Goal: Information Seeking & Learning: Learn about a topic

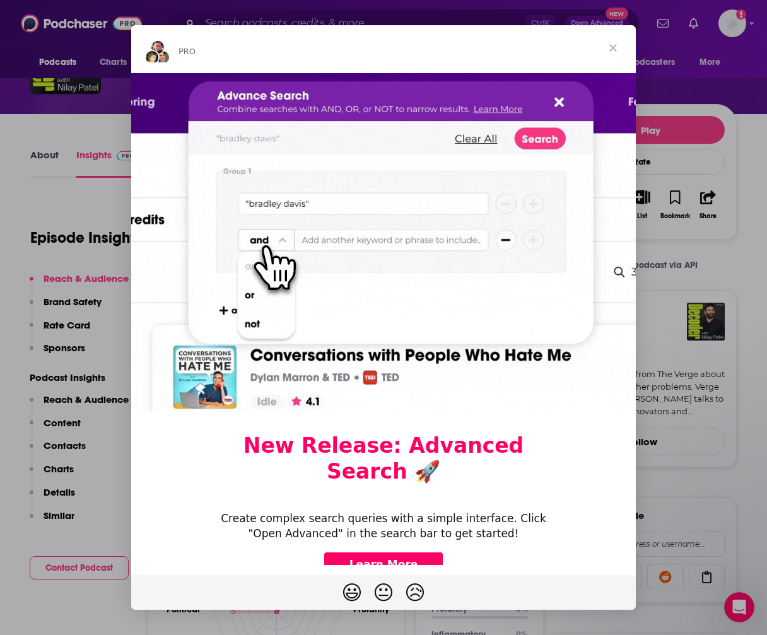
click at [610, 47] on span "Close" at bounding box center [612, 47] width 45 height 45
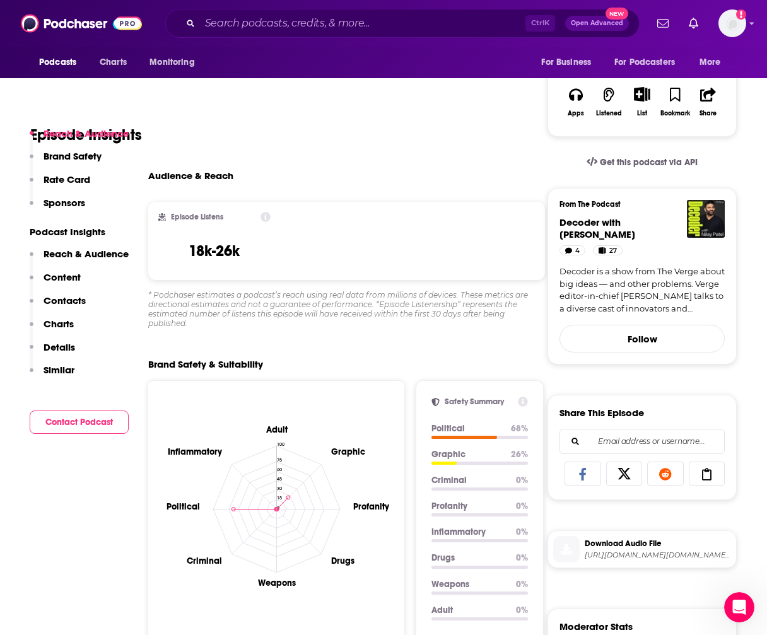
scroll to position [252, 0]
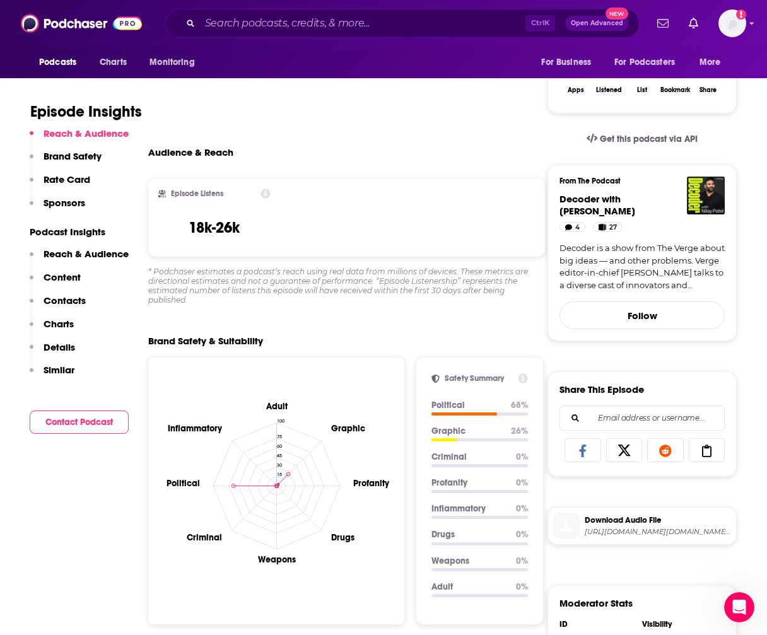
click at [82, 257] on p "Reach & Audience" at bounding box center [86, 254] width 85 height 12
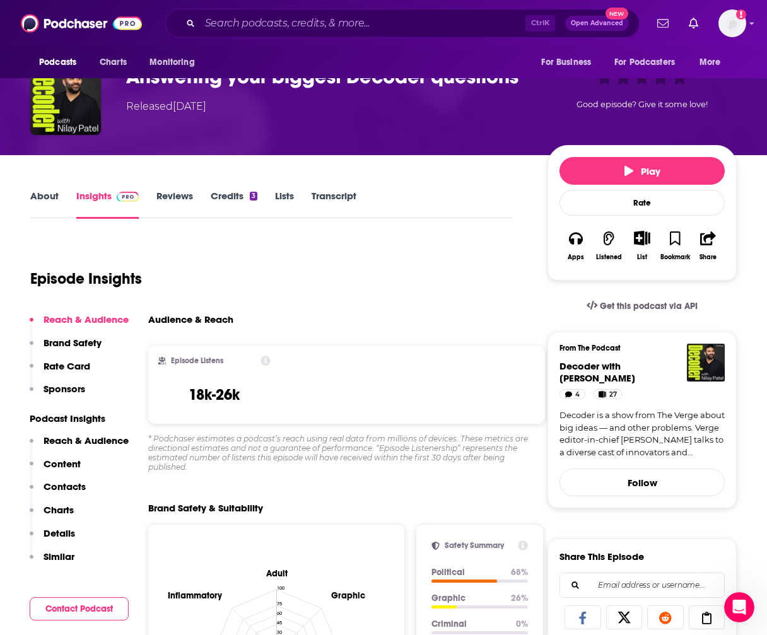
scroll to position [0, 0]
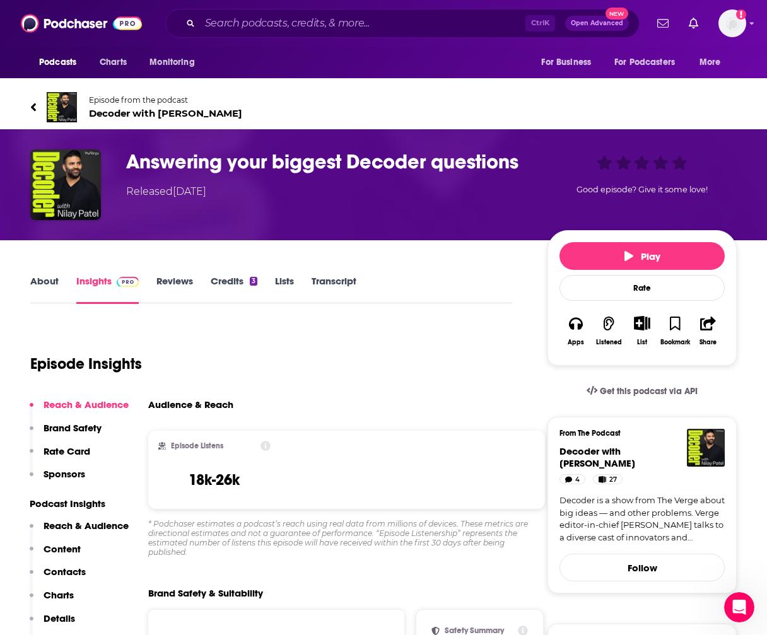
click at [40, 282] on link "About" at bounding box center [44, 289] width 28 height 29
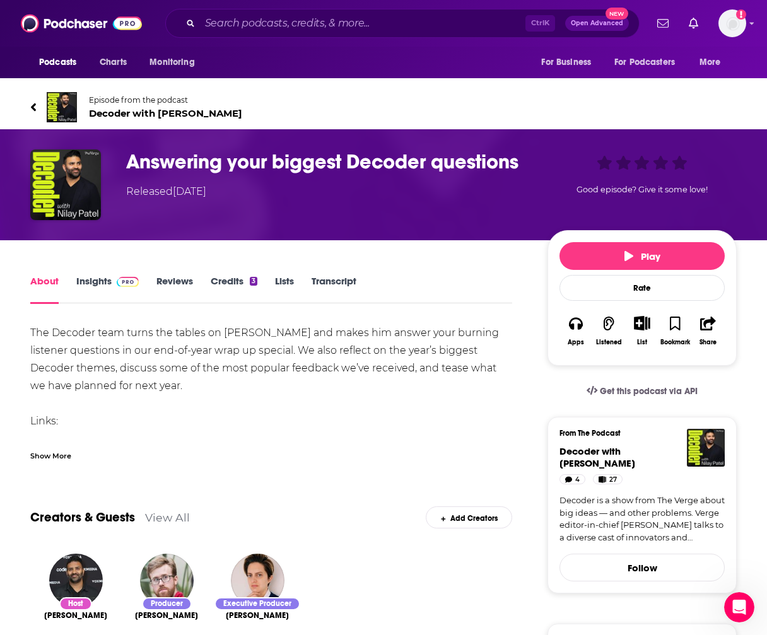
click at [119, 113] on span "Decoder with [PERSON_NAME]" at bounding box center [165, 113] width 153 height 12
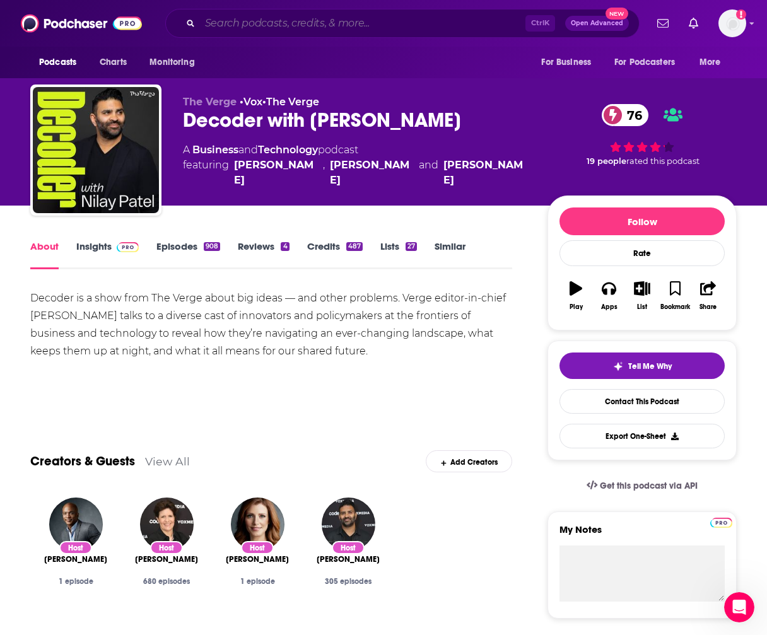
click at [312, 20] on input "Search podcasts, credits, & more..." at bounding box center [362, 23] width 325 height 20
click at [335, 28] on input "Search podcasts, credits, & more..." at bounding box center [362, 23] width 325 height 20
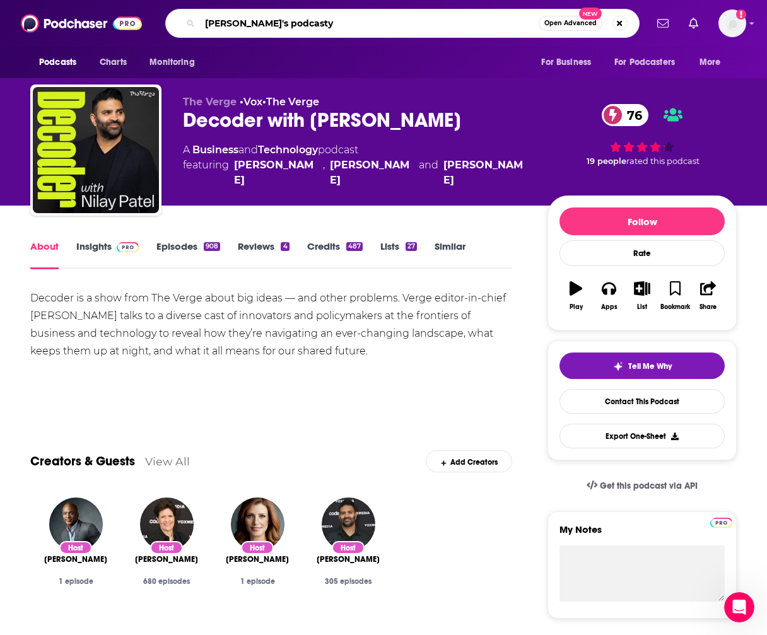
type input "[PERSON_NAME]'s podcast"
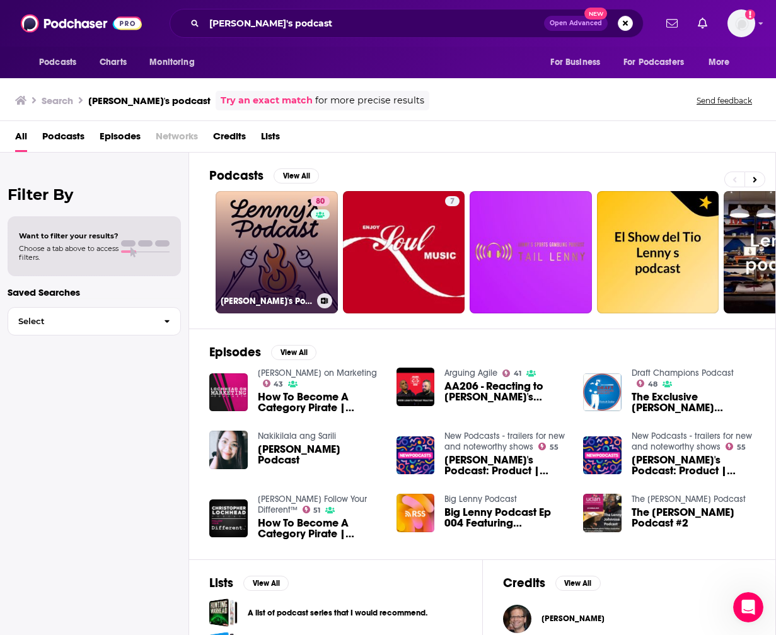
click at [297, 256] on link "80 [PERSON_NAME]'s Podcast: Product | Career | Growth" at bounding box center [277, 252] width 122 height 122
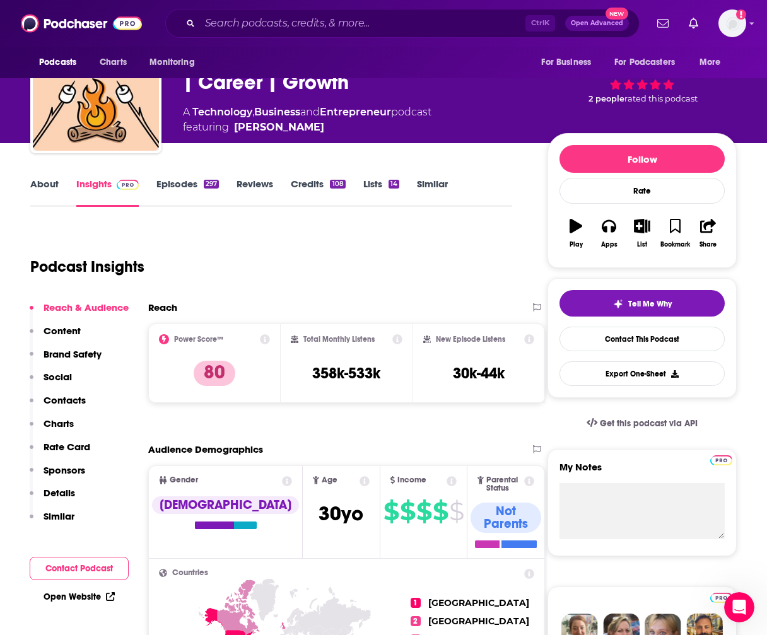
scroll to position [63, 0]
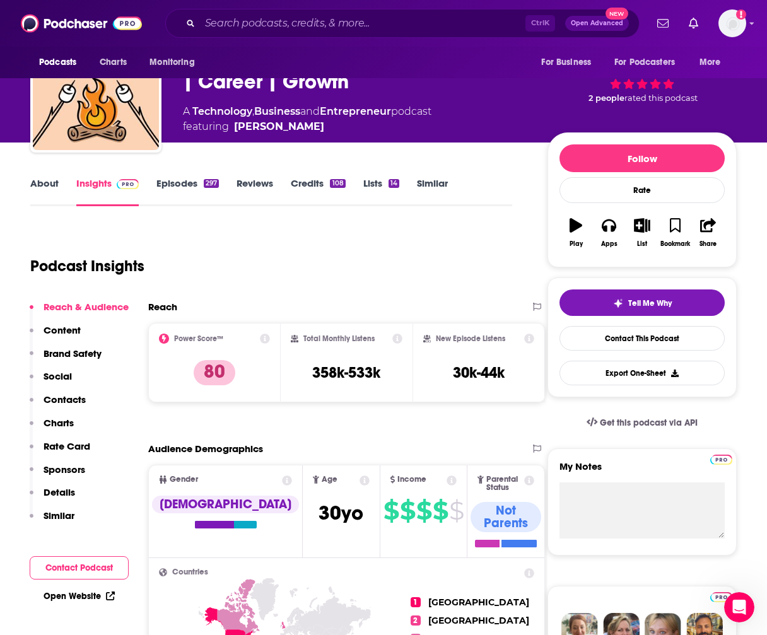
click at [65, 334] on p "Content" at bounding box center [62, 330] width 37 height 12
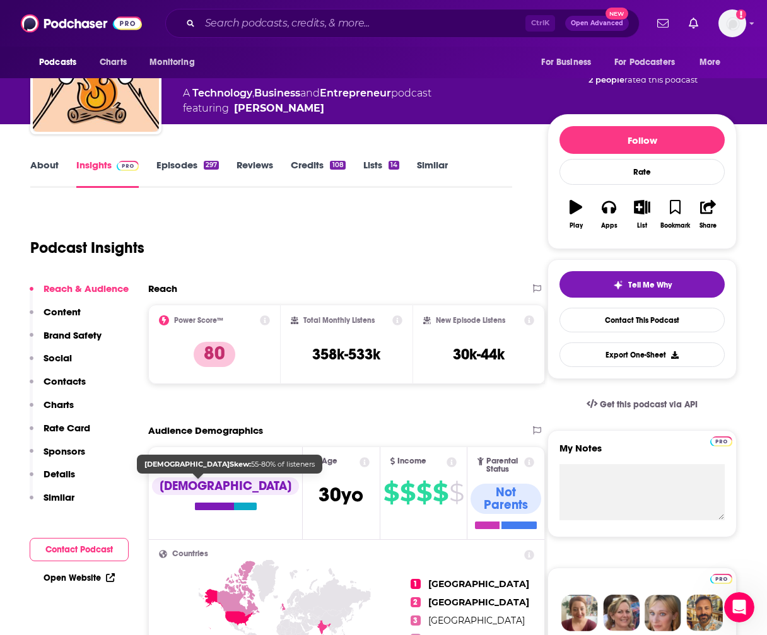
scroll to position [60, 0]
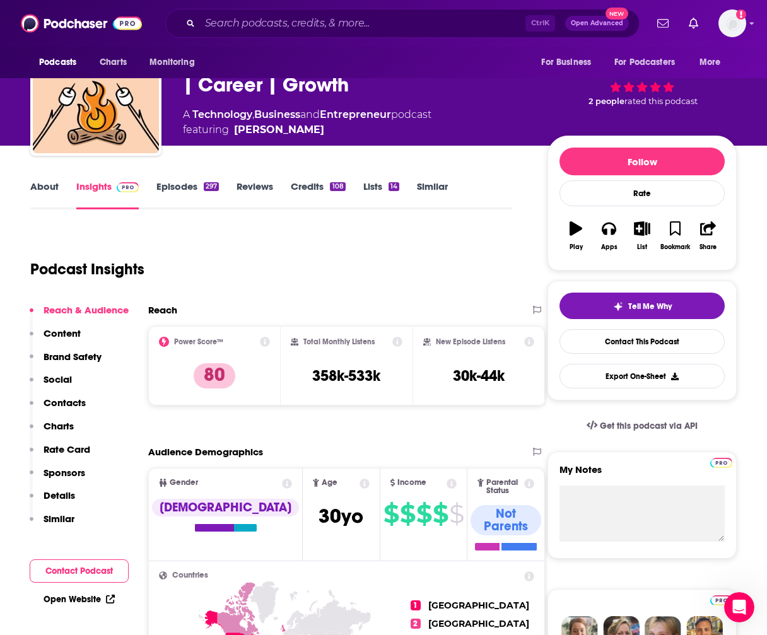
click at [45, 184] on link "About" at bounding box center [44, 194] width 28 height 29
